Goal: Answer question/provide support

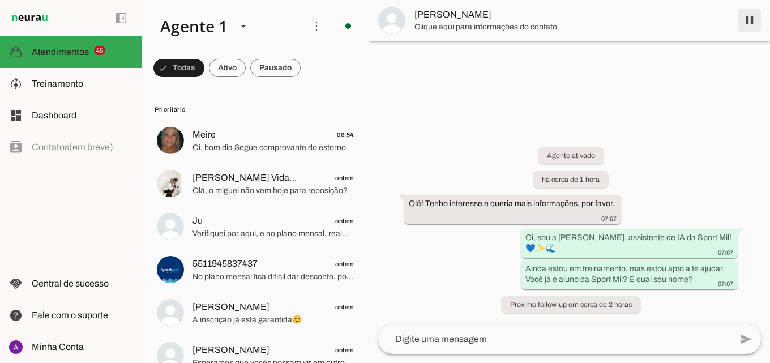
click at [751, 16] on span at bounding box center [749, 20] width 27 height 27
